Goal: Task Accomplishment & Management: Complete application form

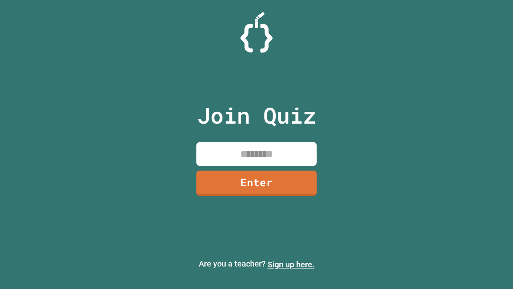
click at [291, 264] on link "Sign up here." at bounding box center [291, 265] width 47 height 10
